Goal: Learn about a topic

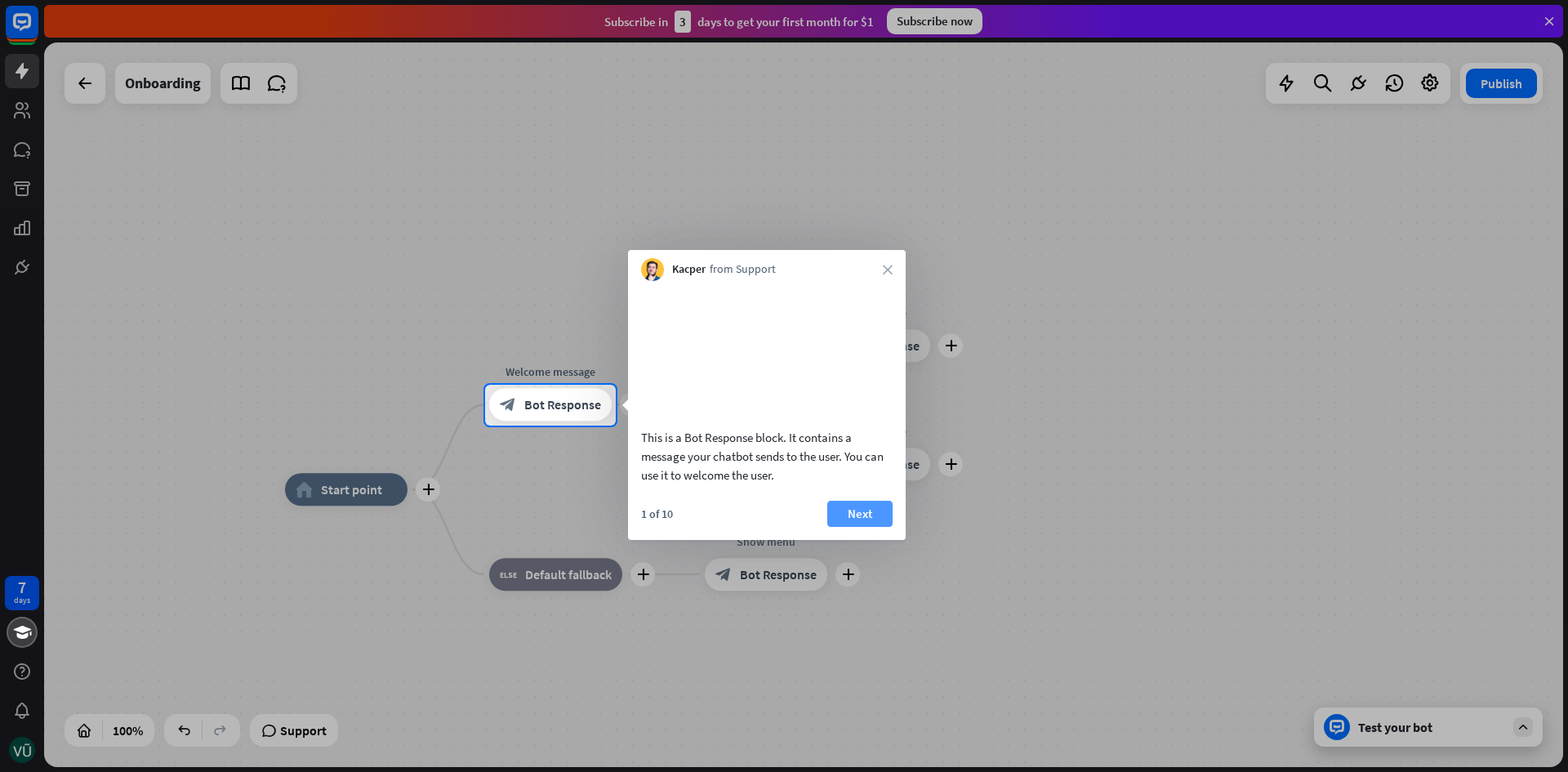
click at [858, 526] on button "Next" at bounding box center [859, 514] width 65 height 27
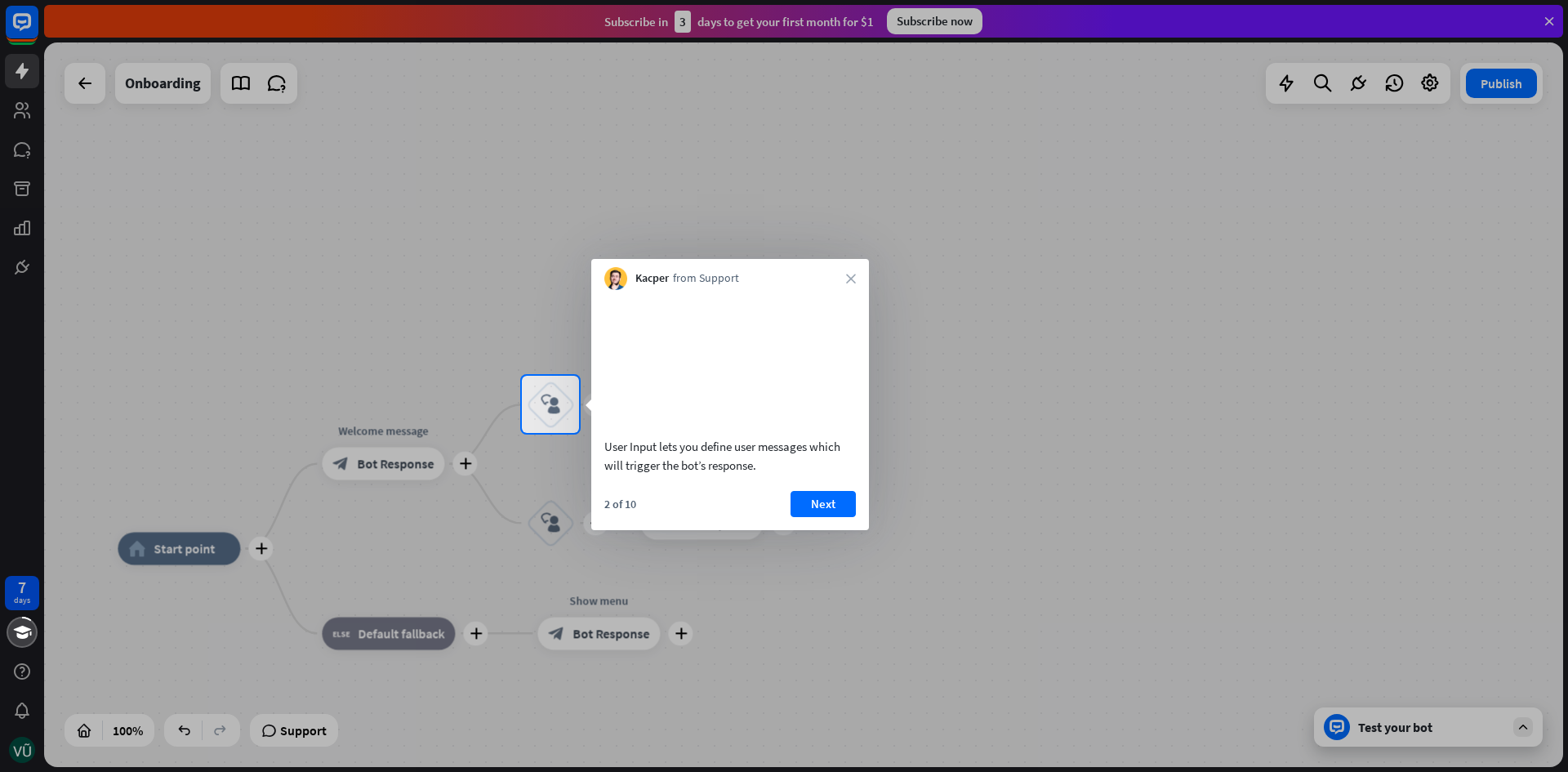
click at [856, 525] on div "2 of 10 Next" at bounding box center [729, 509] width 278 height 39
click at [831, 517] on button "Next" at bounding box center [822, 504] width 65 height 27
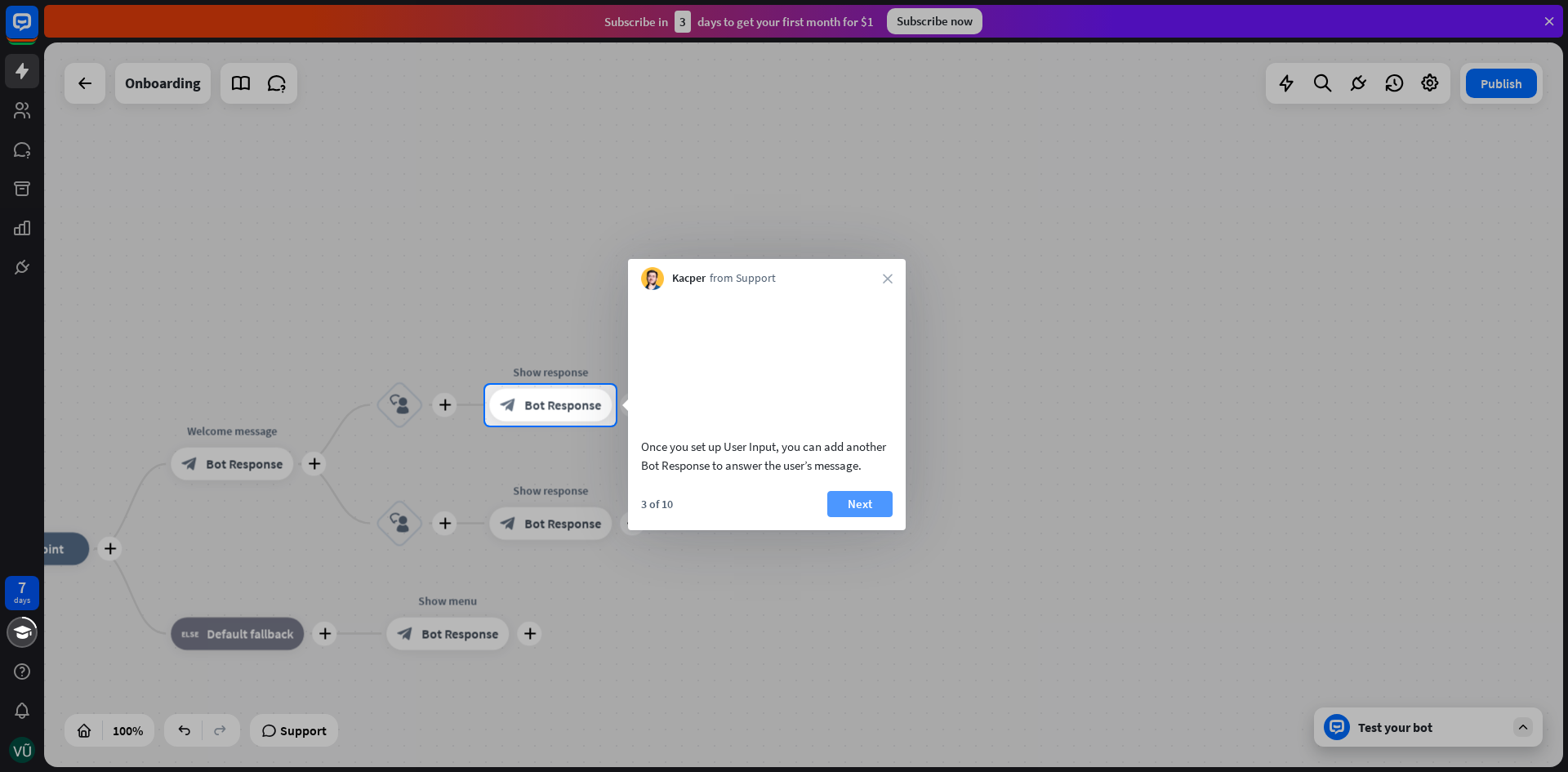
click at [874, 517] on button "Next" at bounding box center [859, 504] width 65 height 27
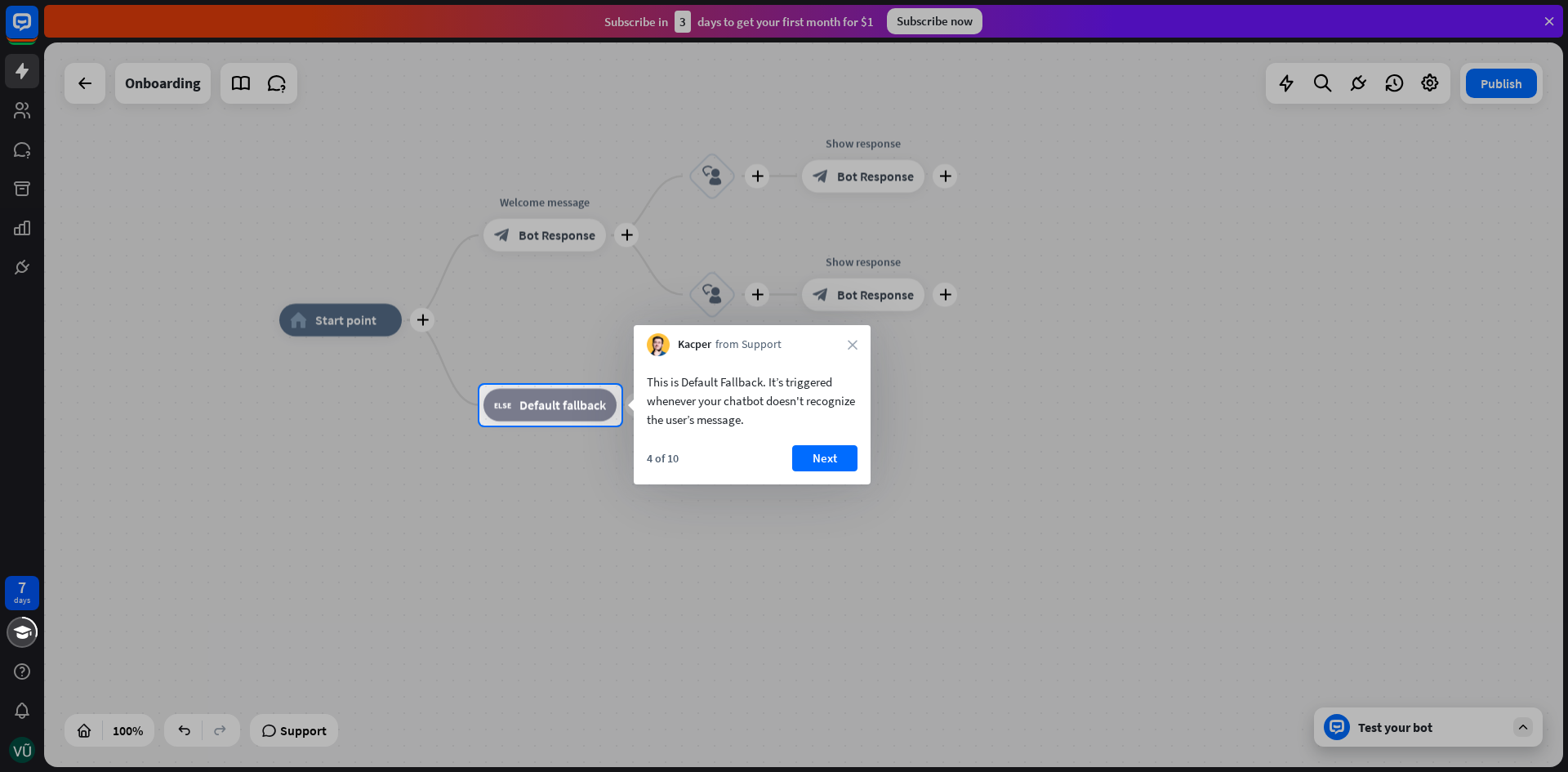
drag, startPoint x: 827, startPoint y: 452, endPoint x: 826, endPoint y: 466, distance: 14.0
click at [826, 459] on button "Next" at bounding box center [824, 458] width 65 height 27
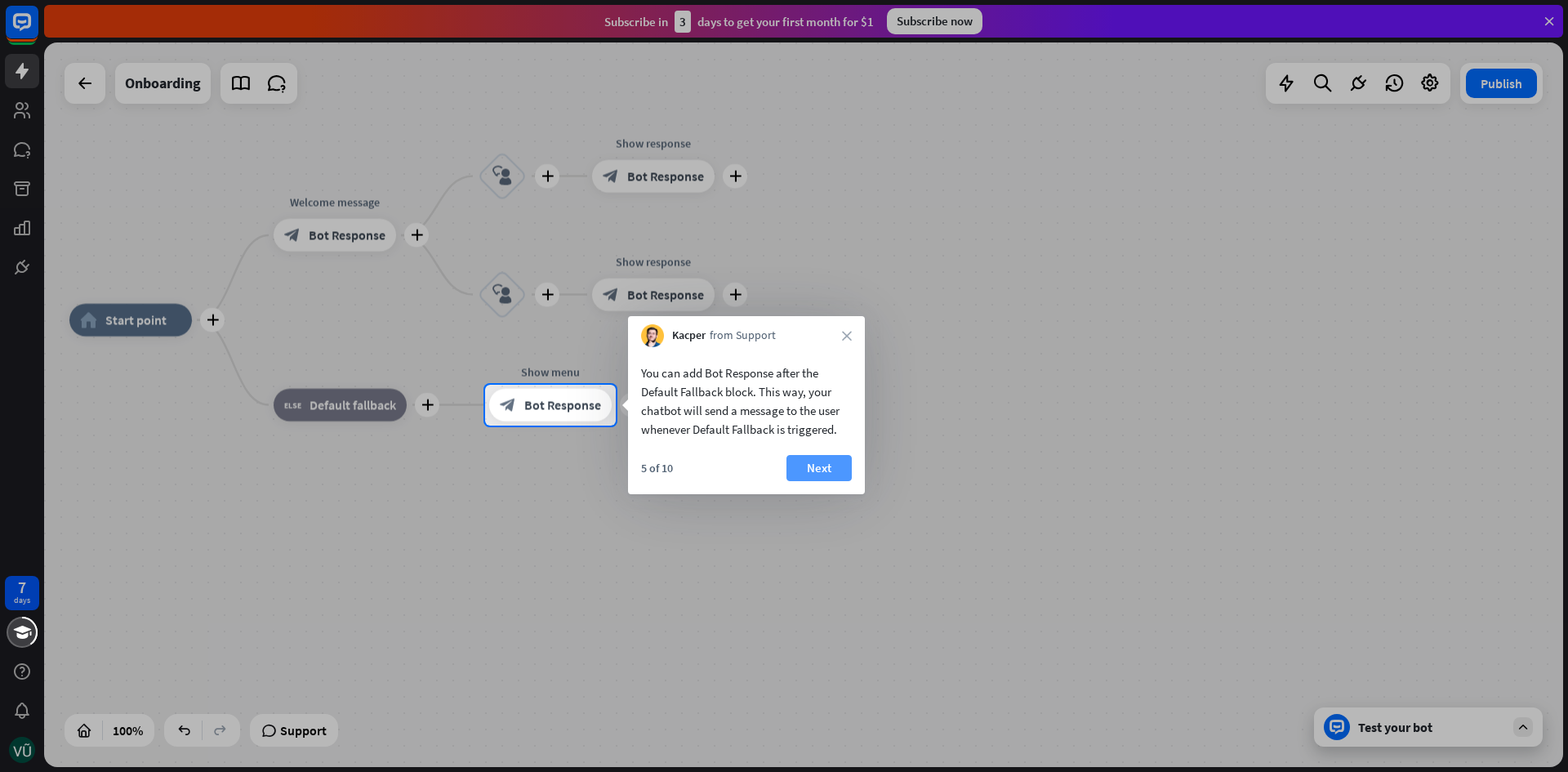
drag, startPoint x: 784, startPoint y: 452, endPoint x: 813, endPoint y: 464, distance: 31.4
click at [785, 455] on div "You can add Bot Response after the Default Fallback block. This way, your chatb…" at bounding box center [747, 420] width 237 height 147
click at [813, 464] on button "Next" at bounding box center [819, 469] width 65 height 27
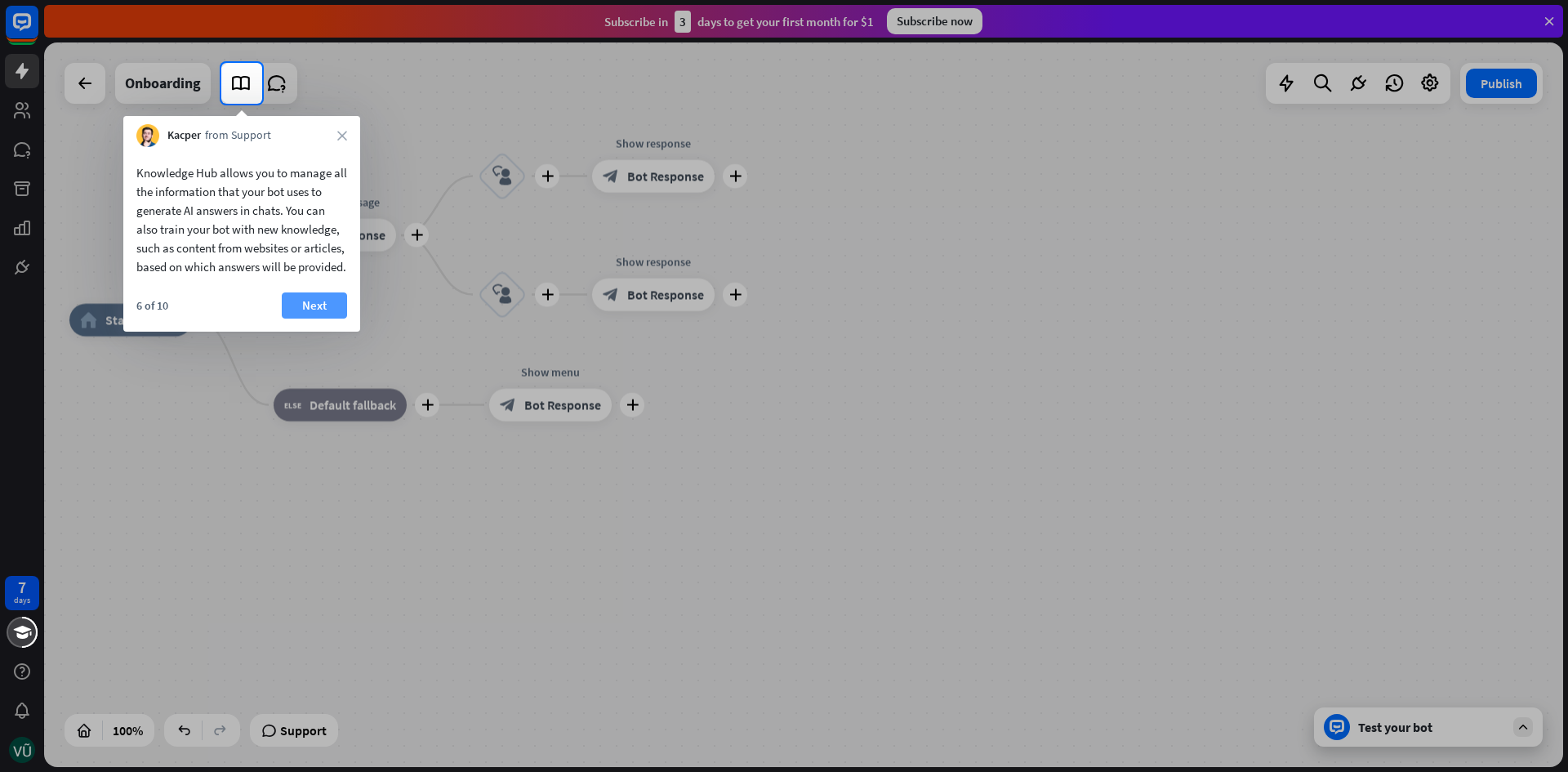
click at [309, 319] on button "Next" at bounding box center [314, 305] width 65 height 27
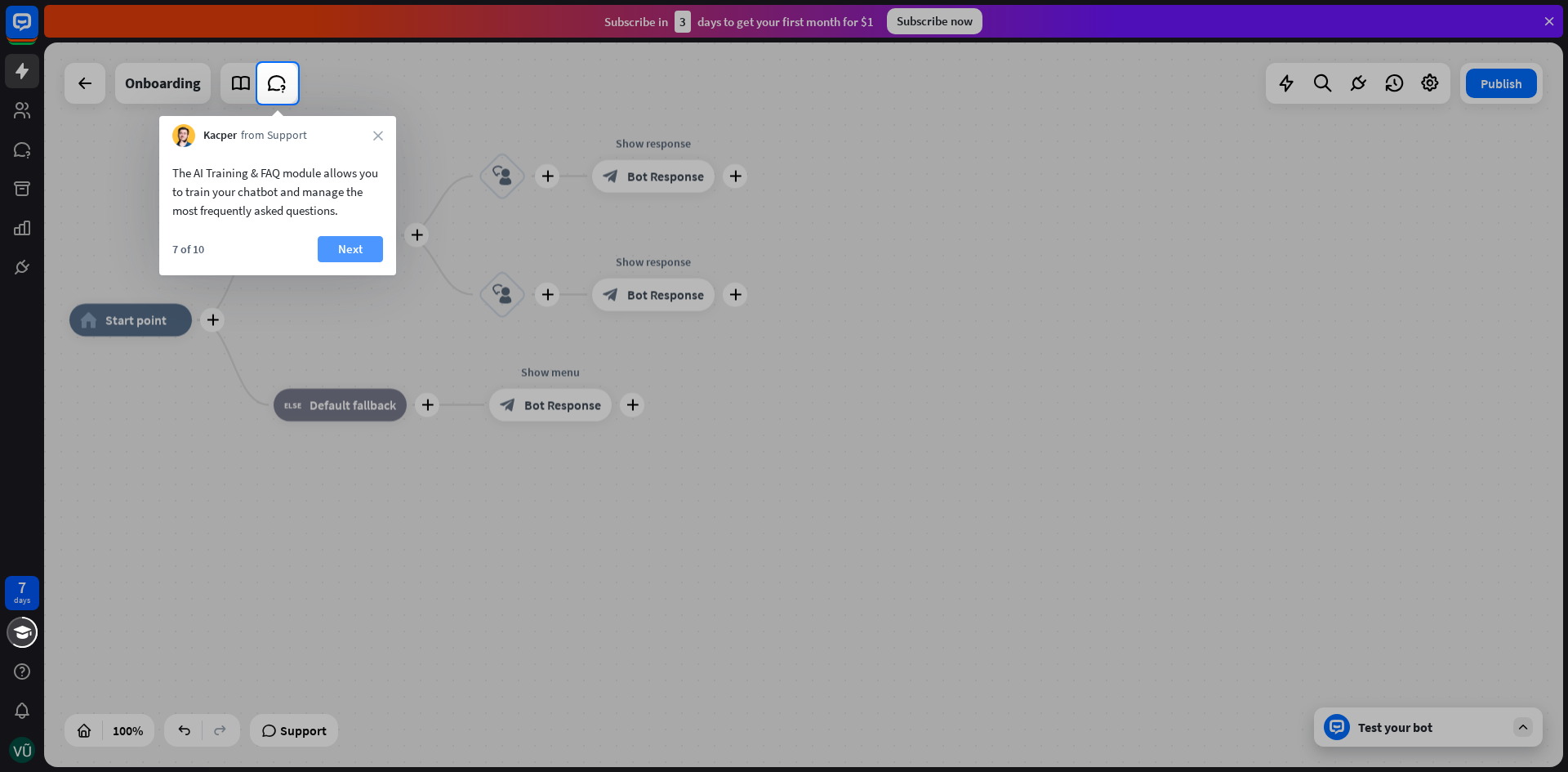
click at [326, 242] on button "Next" at bounding box center [350, 249] width 65 height 27
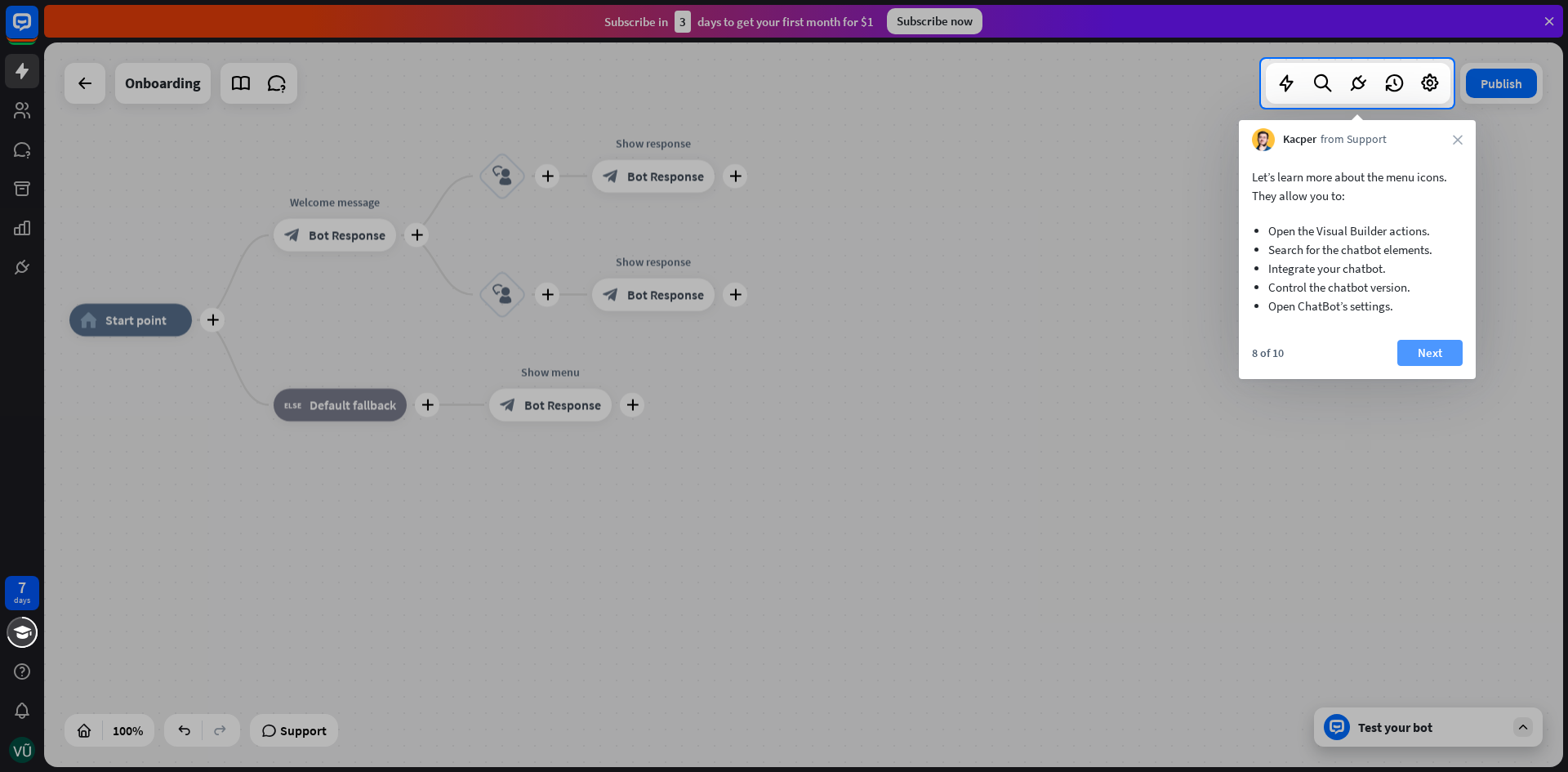
click at [1421, 352] on button "Next" at bounding box center [1430, 353] width 65 height 27
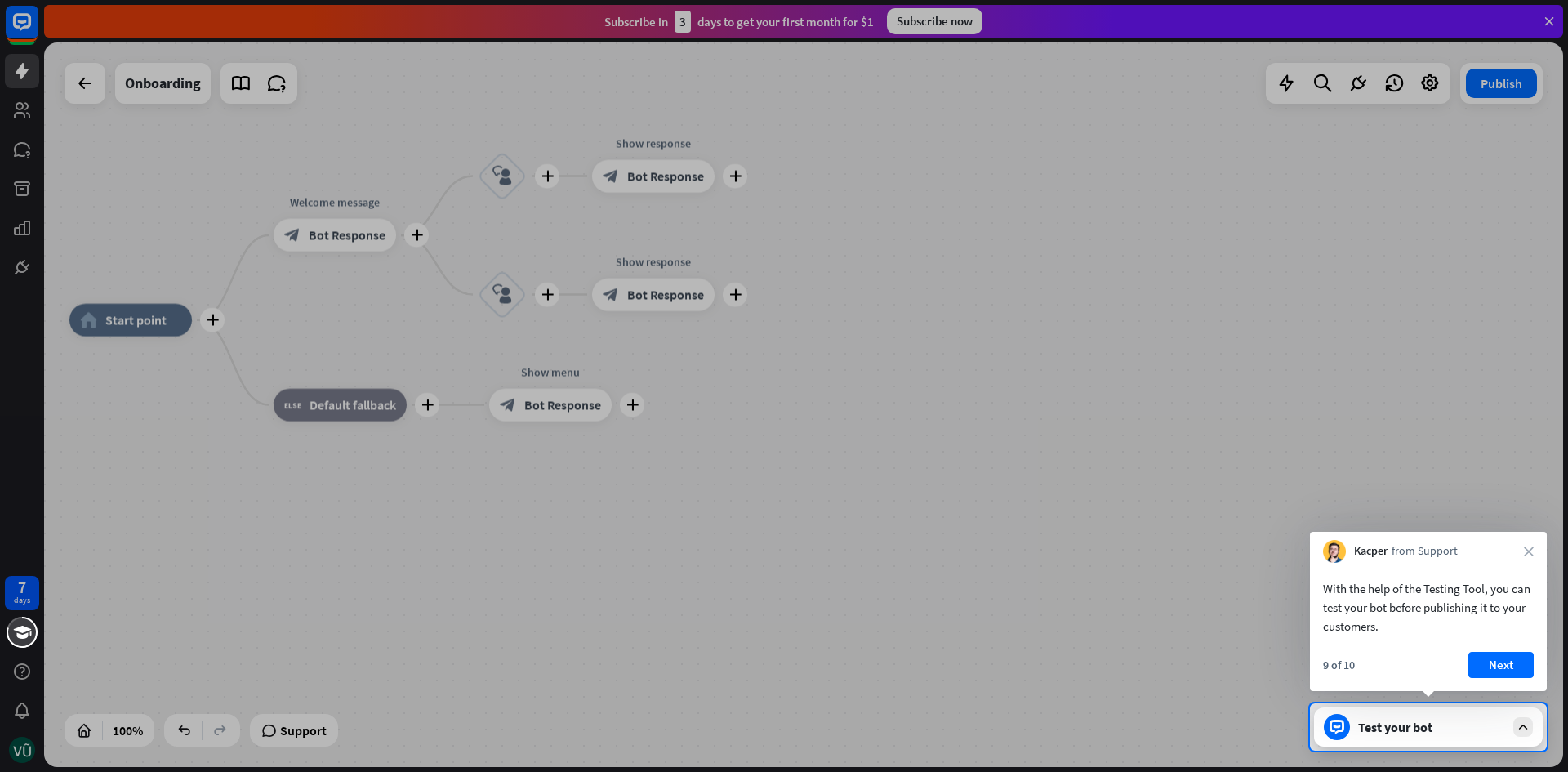
click at [1502, 655] on button "Next" at bounding box center [1501, 665] width 65 height 27
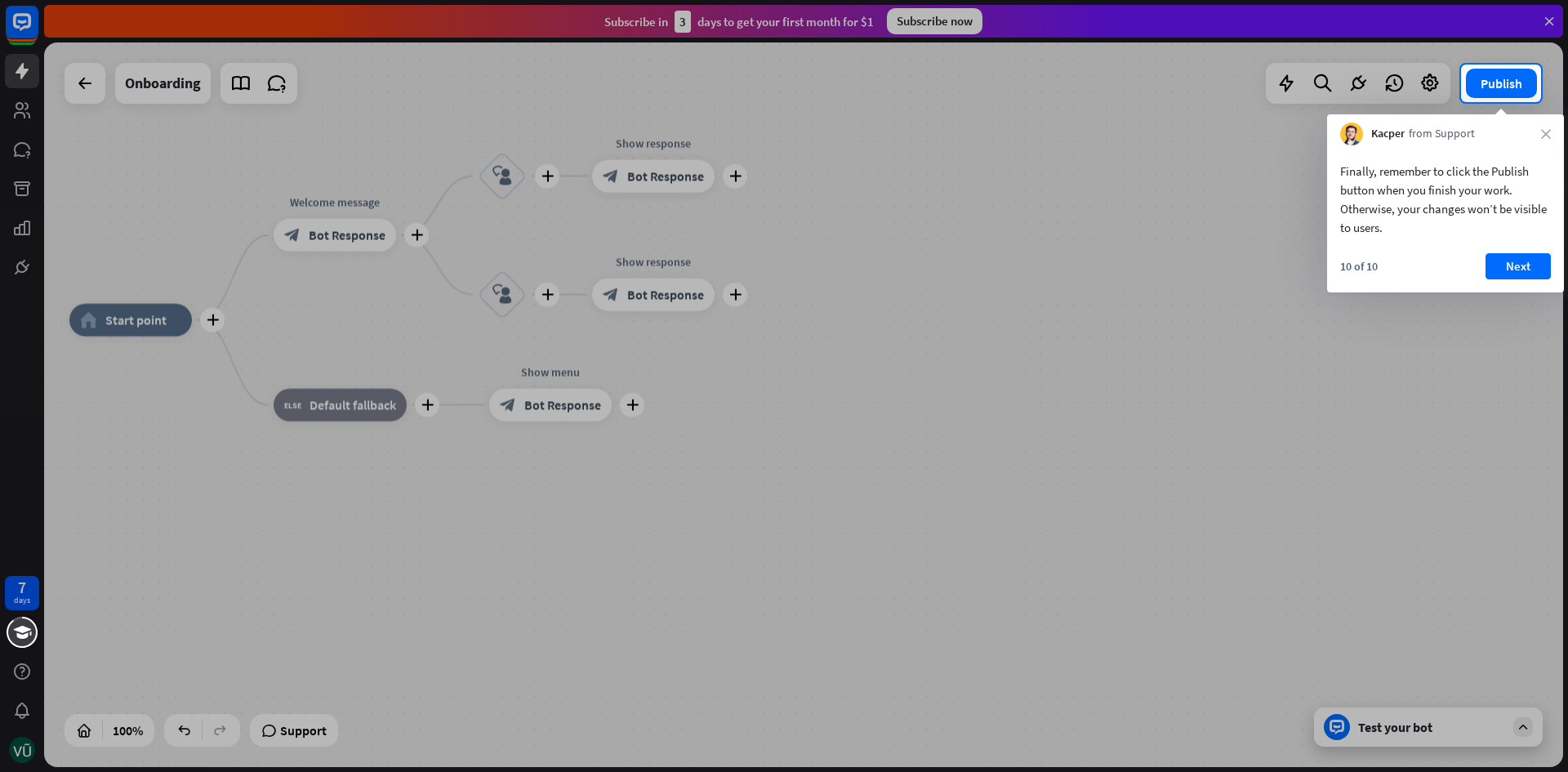
click at [1558, 268] on div "10 of 10 Next" at bounding box center [1446, 272] width 237 height 39
click at [1531, 260] on button "Next" at bounding box center [1518, 267] width 65 height 27
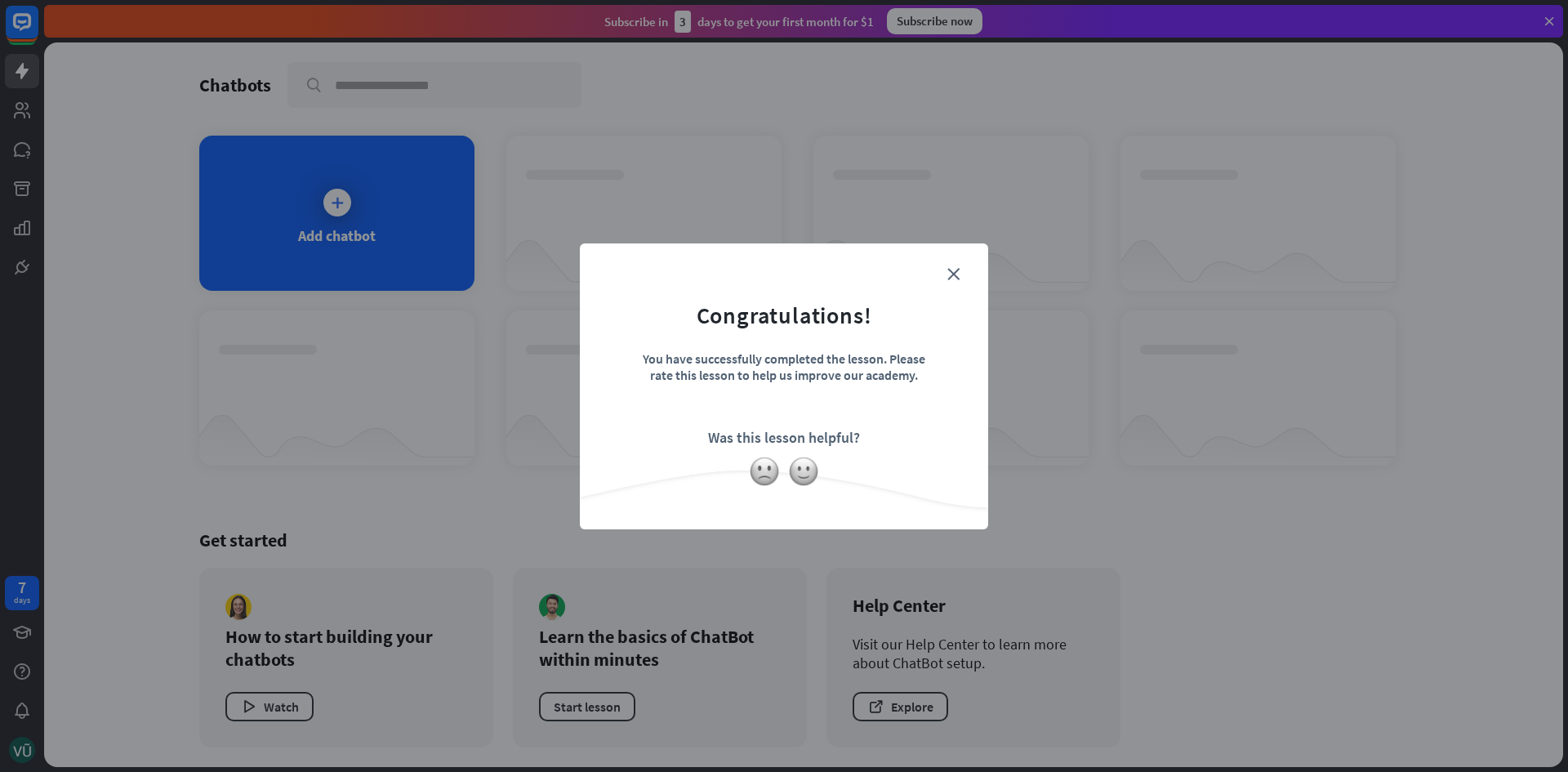
drag, startPoint x: 397, startPoint y: 193, endPoint x: 403, endPoint y: 211, distance: 19.0
click at [397, 197] on div "close Congratulations! You have successfully completed the lesson. Please rate …" at bounding box center [784, 386] width 1568 height 772
click at [958, 274] on icon "close" at bounding box center [953, 273] width 12 height 12
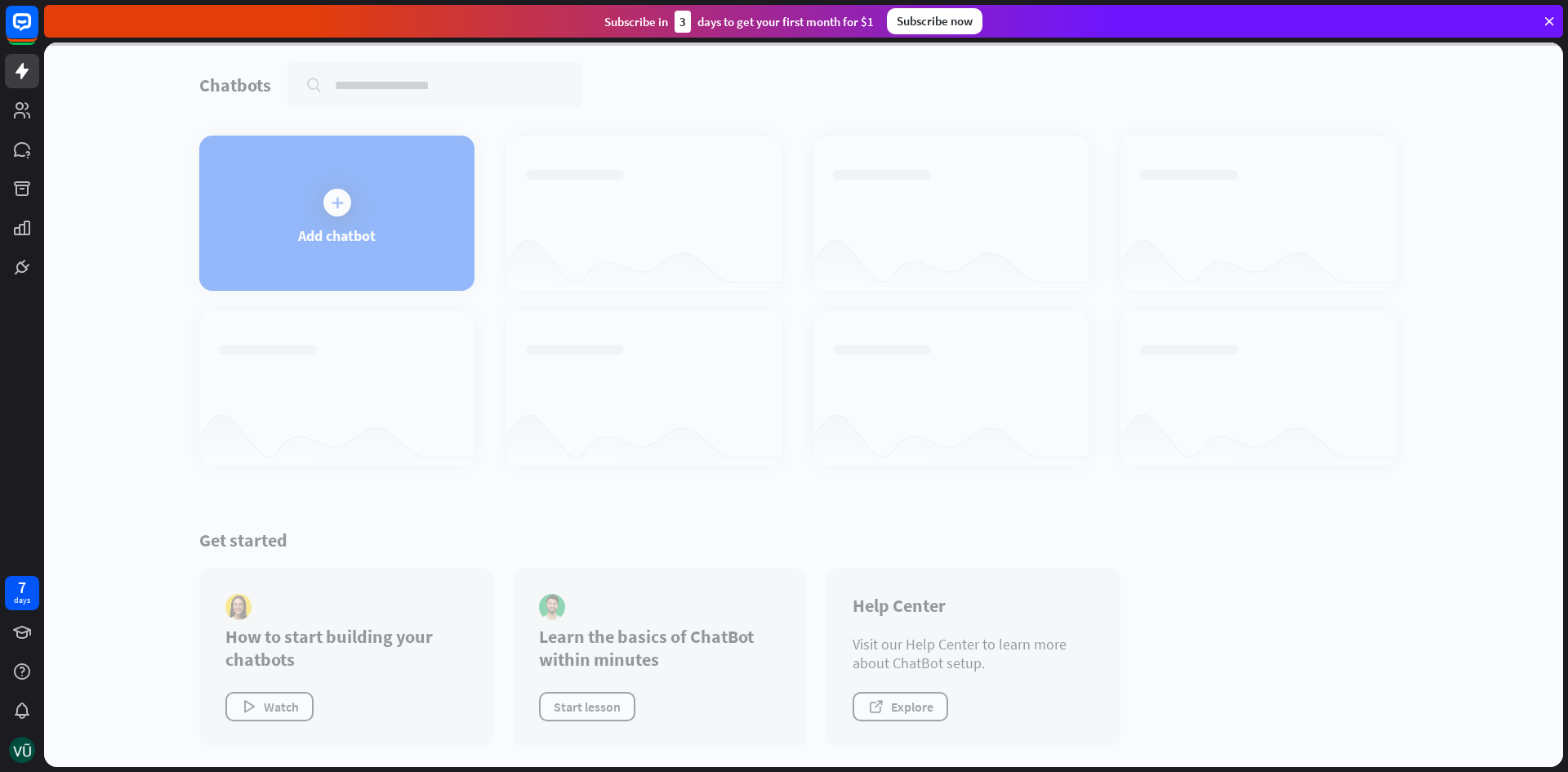
click at [372, 177] on div at bounding box center [803, 405] width 1520 height 725
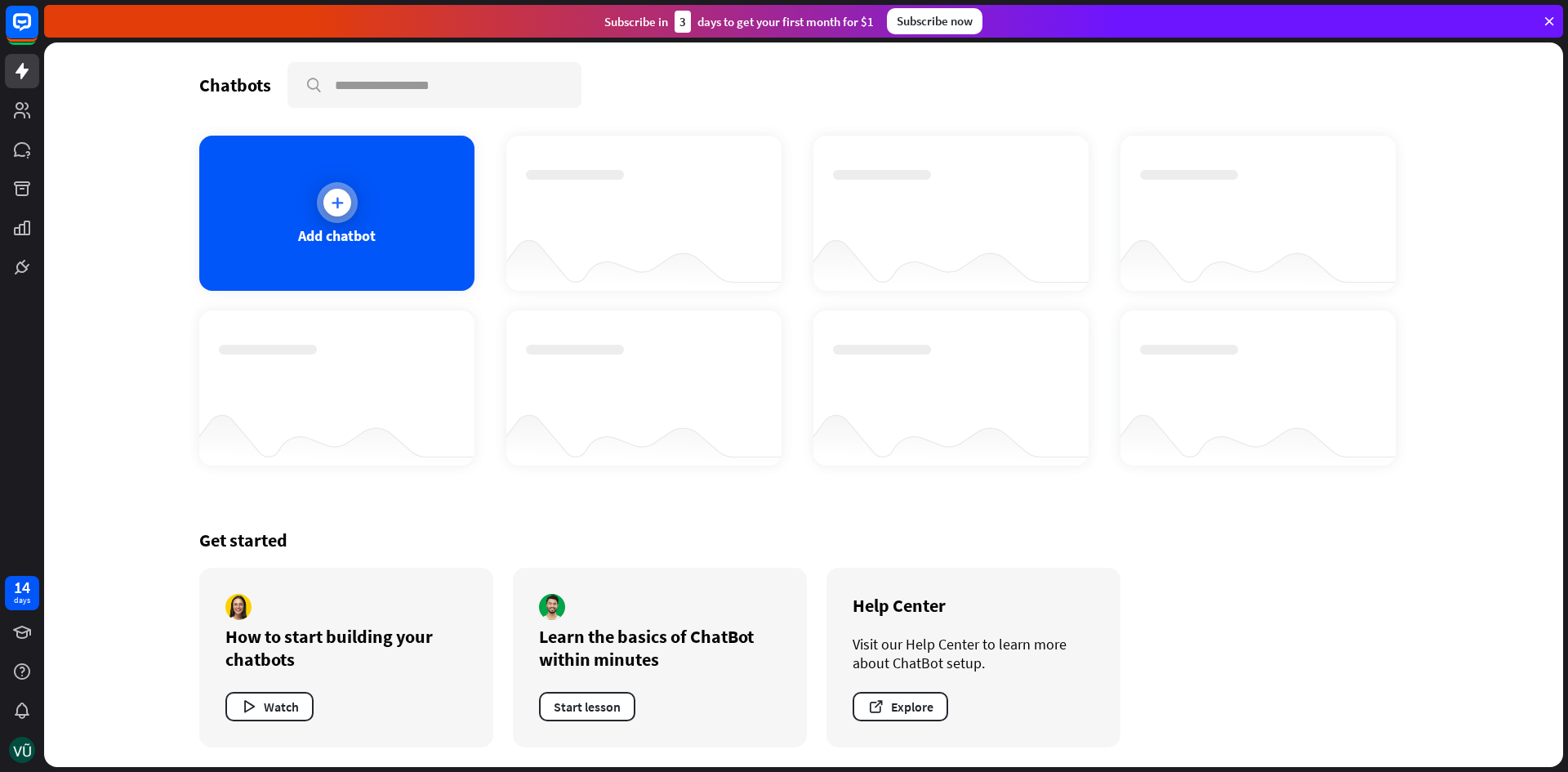
click at [364, 238] on div "Add chatbot" at bounding box center [337, 236] width 78 height 19
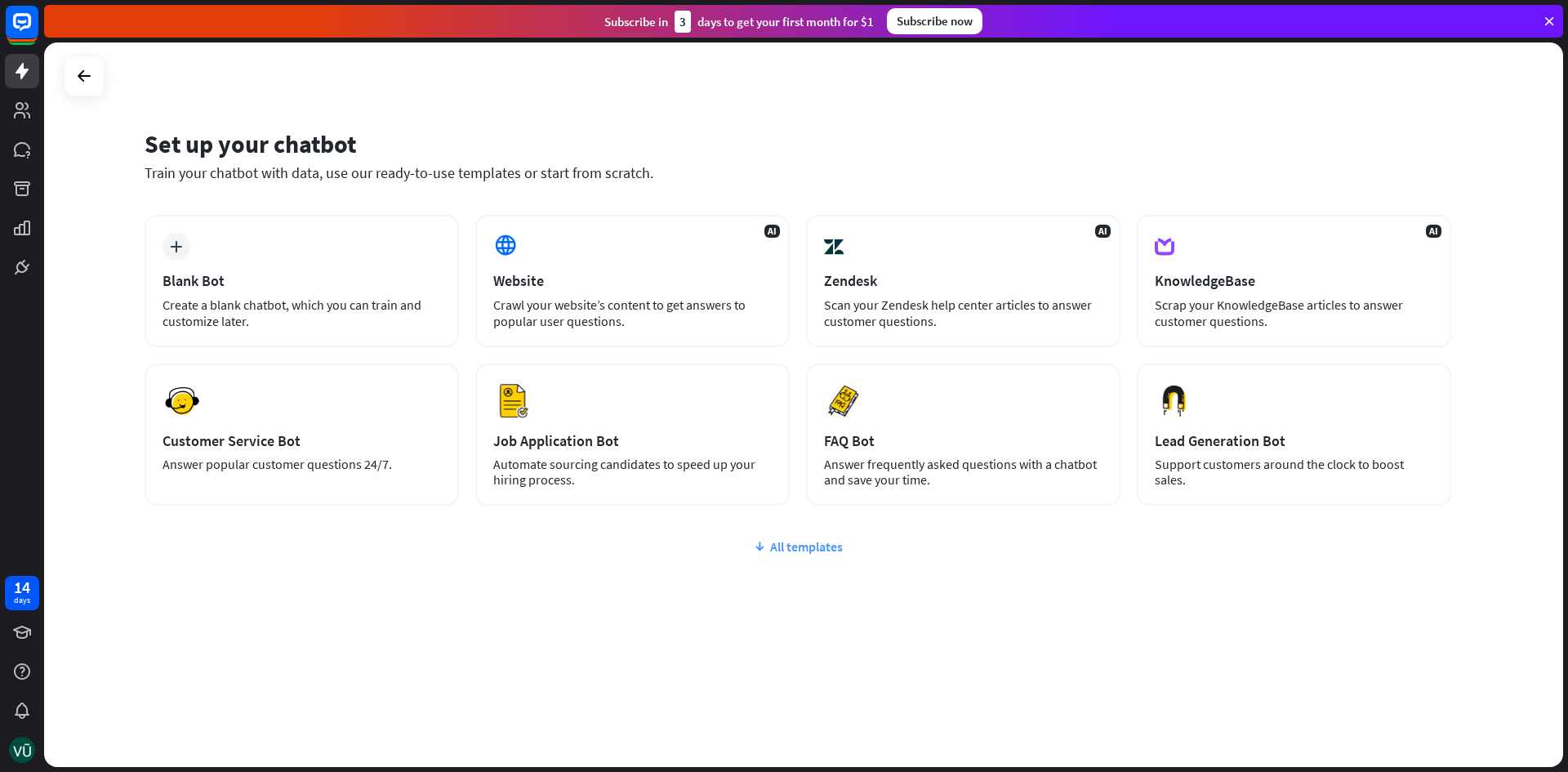
click at [798, 549] on div "All templates" at bounding box center [798, 545] width 1307 height 16
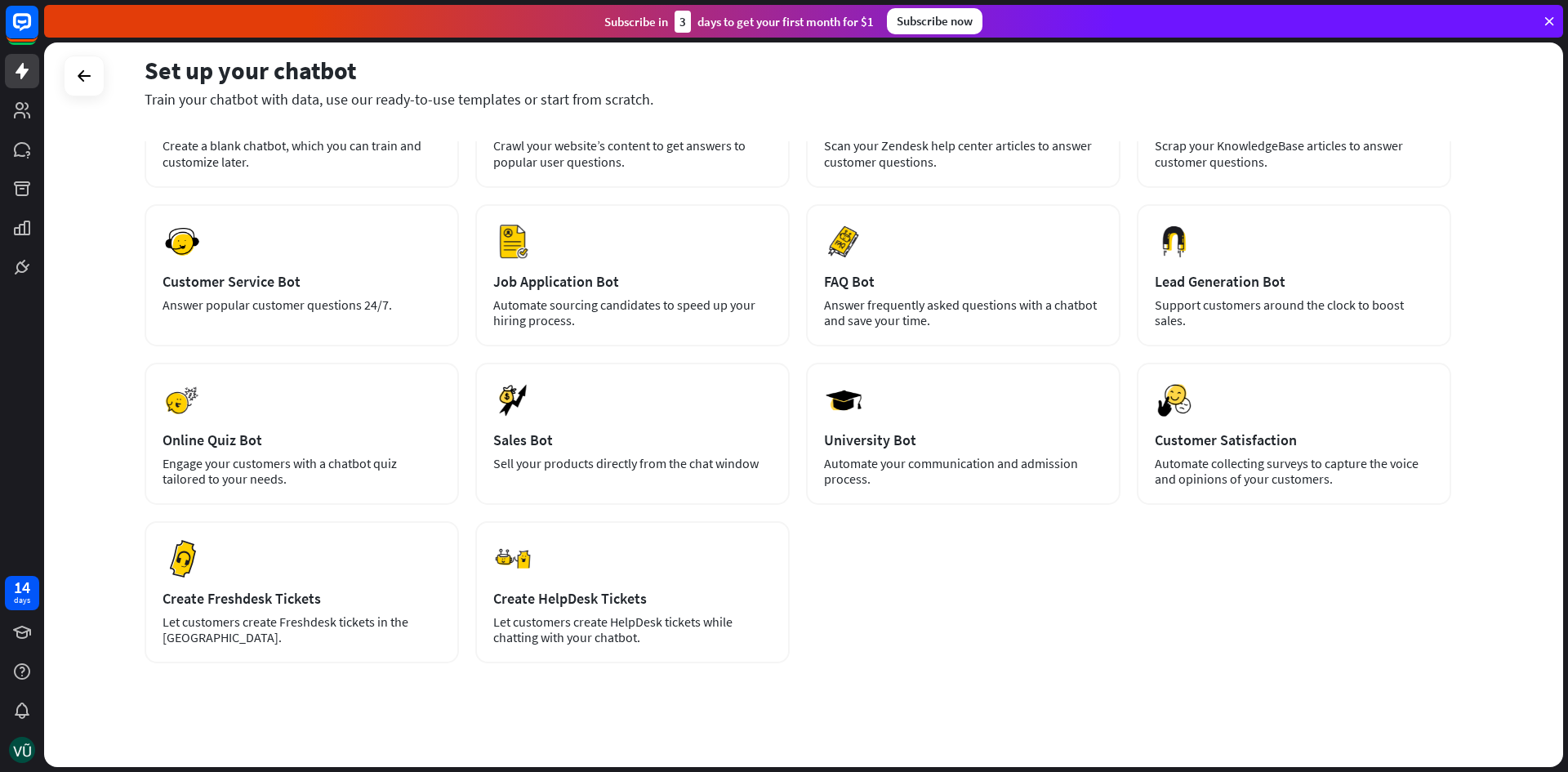
scroll to position [170, 0]
